Goal: Find specific page/section: Find specific page/section

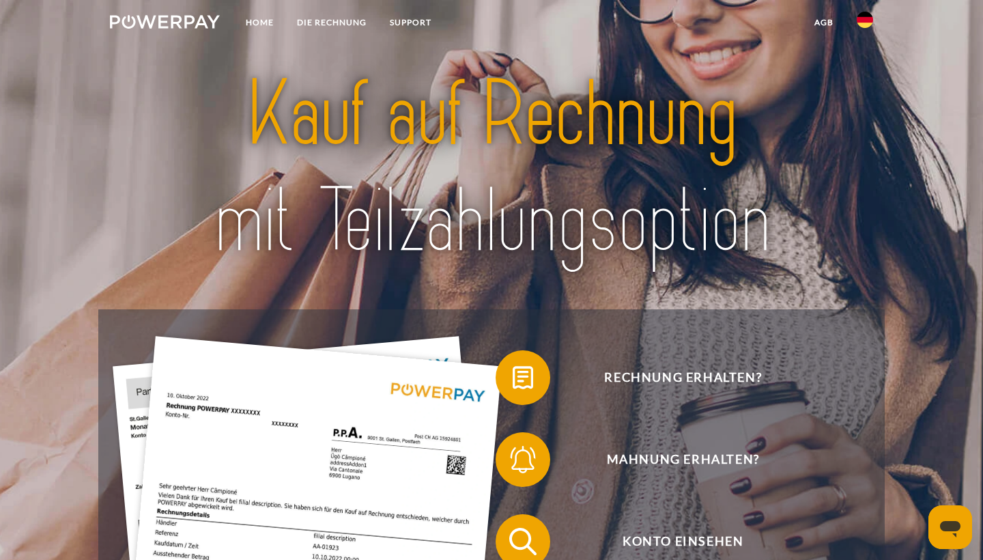
click at [864, 20] on img at bounding box center [865, 20] width 16 height 16
click at [861, 64] on img at bounding box center [865, 64] width 16 height 16
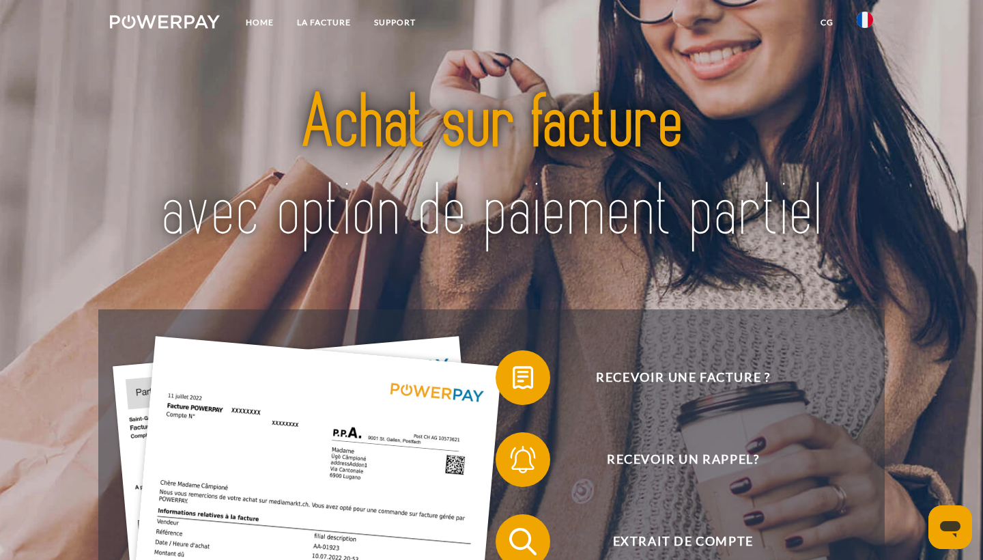
click at [795, 156] on img at bounding box center [491, 168] width 688 height 224
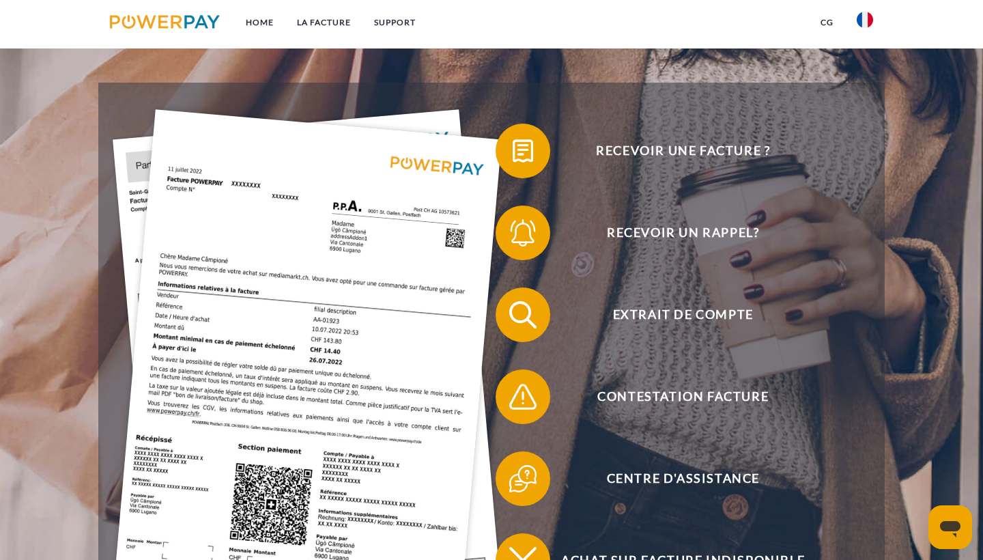
scroll to position [238, 0]
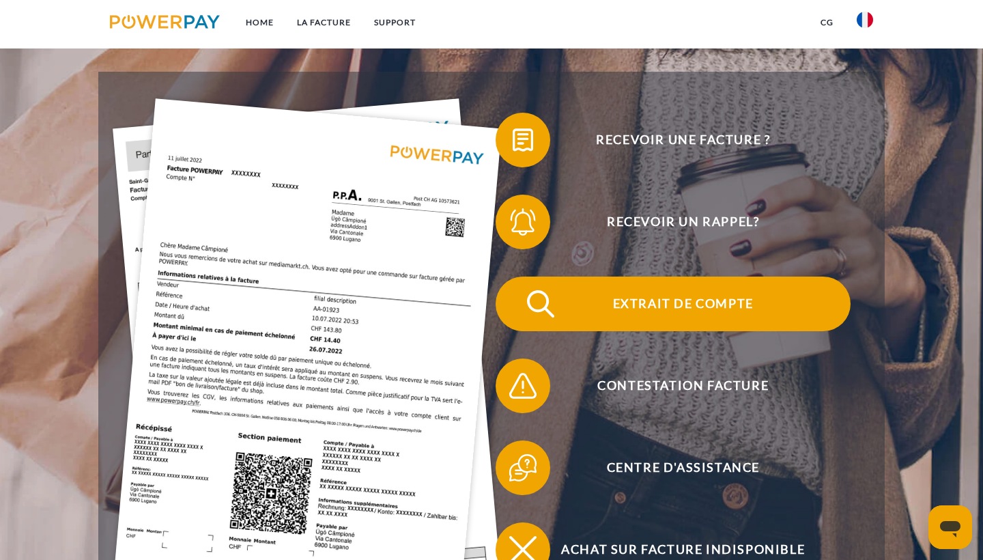
click at [699, 303] on span "Extrait de compte" at bounding box center [683, 304] width 335 height 55
click at [729, 304] on span "Extrait de compte" at bounding box center [683, 304] width 335 height 55
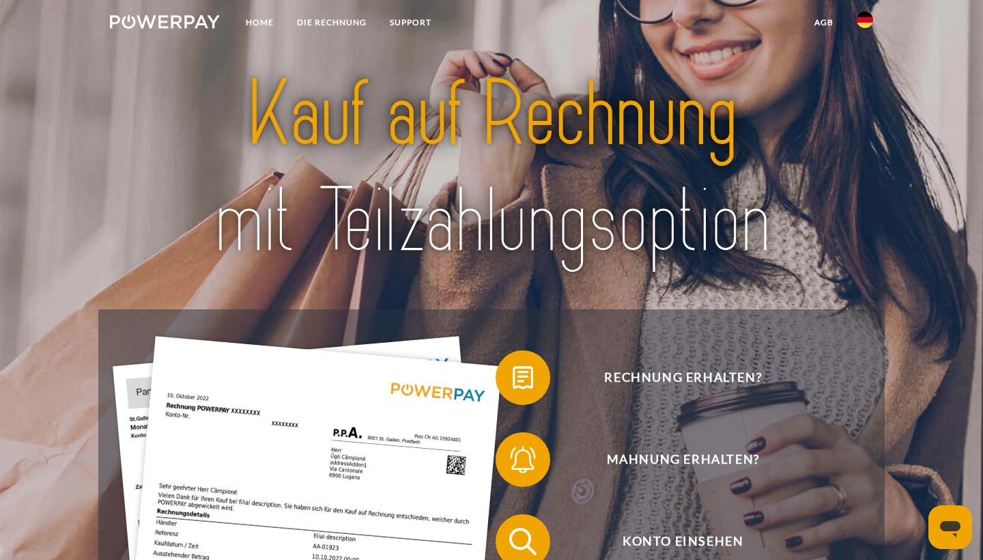
click at [864, 23] on img at bounding box center [865, 20] width 16 height 16
click at [864, 69] on img at bounding box center [865, 64] width 16 height 16
